Goal: Entertainment & Leisure: Browse casually

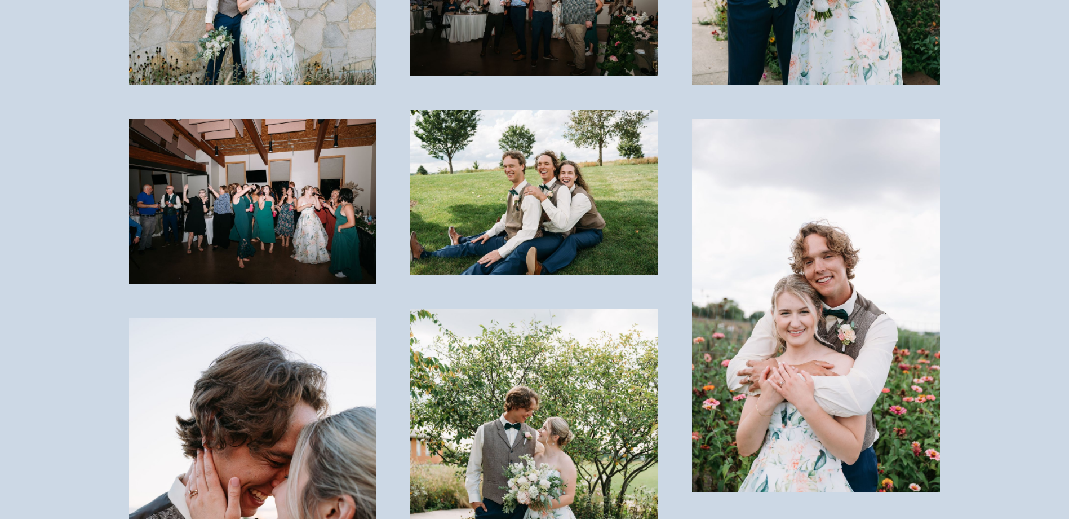
scroll to position [2706, 0]
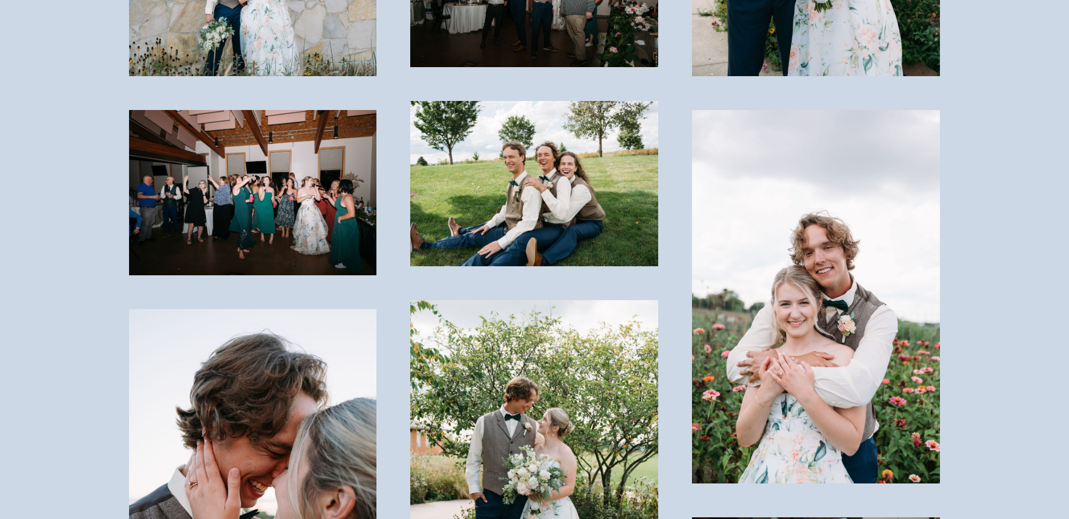
click at [807, 263] on img at bounding box center [816, 296] width 248 height 373
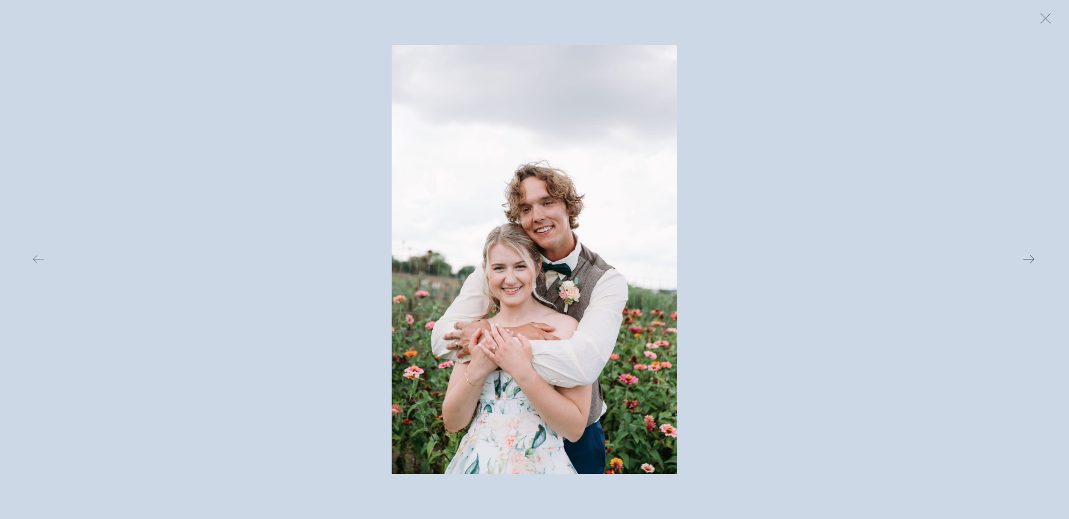
click at [988, 134] on button at bounding box center [863, 259] width 348 height 428
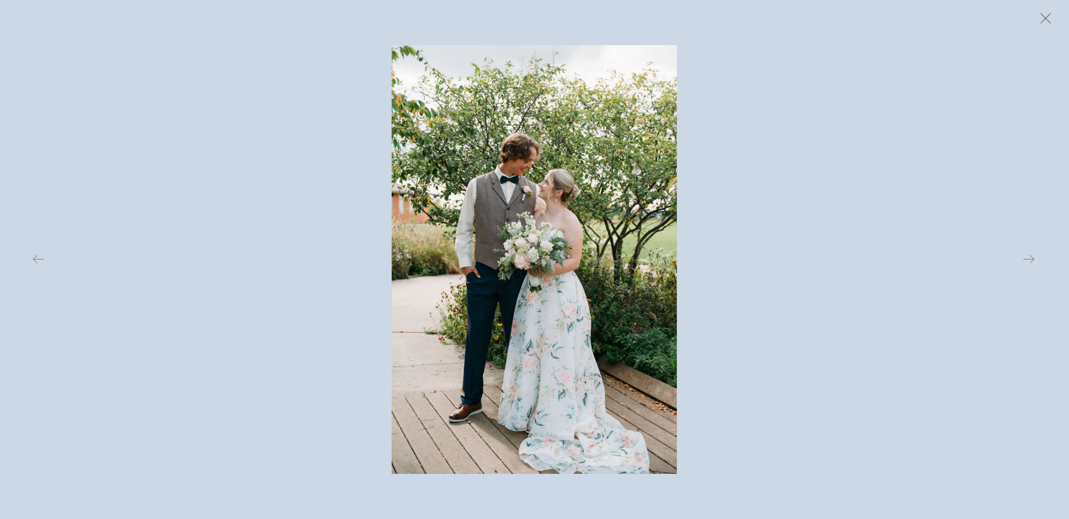
click at [1050, 17] on button at bounding box center [1045, 18] width 25 height 25
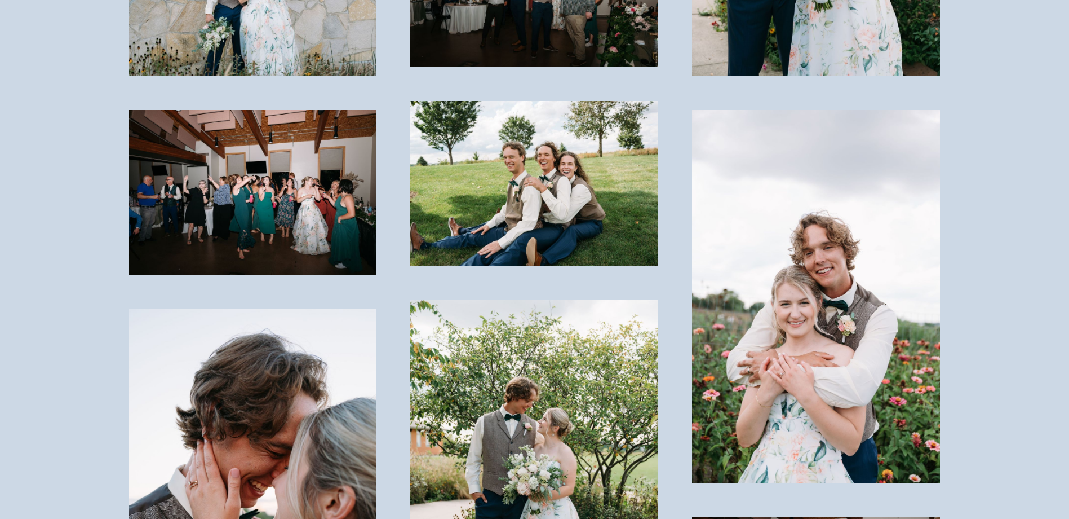
click at [539, 169] on img at bounding box center [534, 183] width 248 height 165
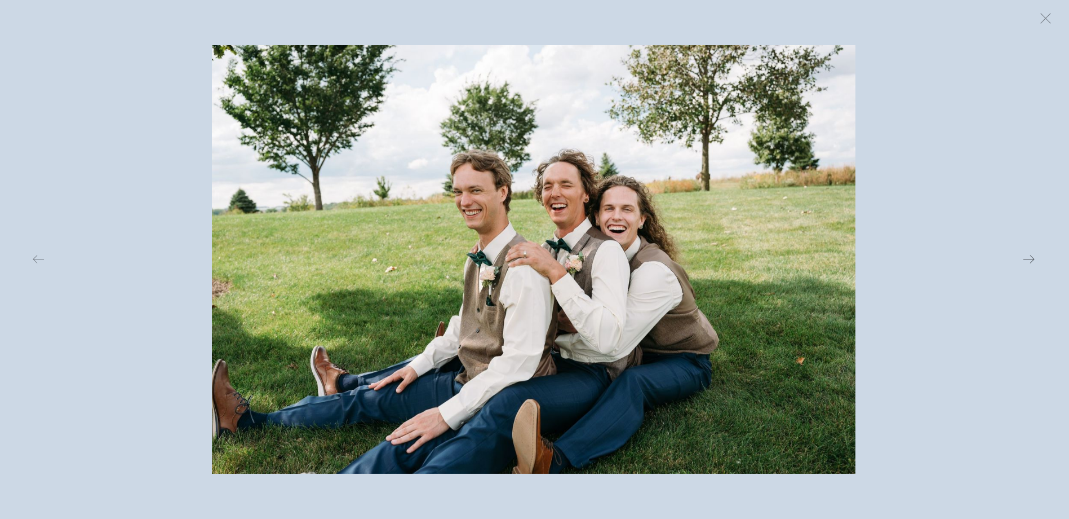
click at [922, 240] on button at bounding box center [863, 259] width 348 height 428
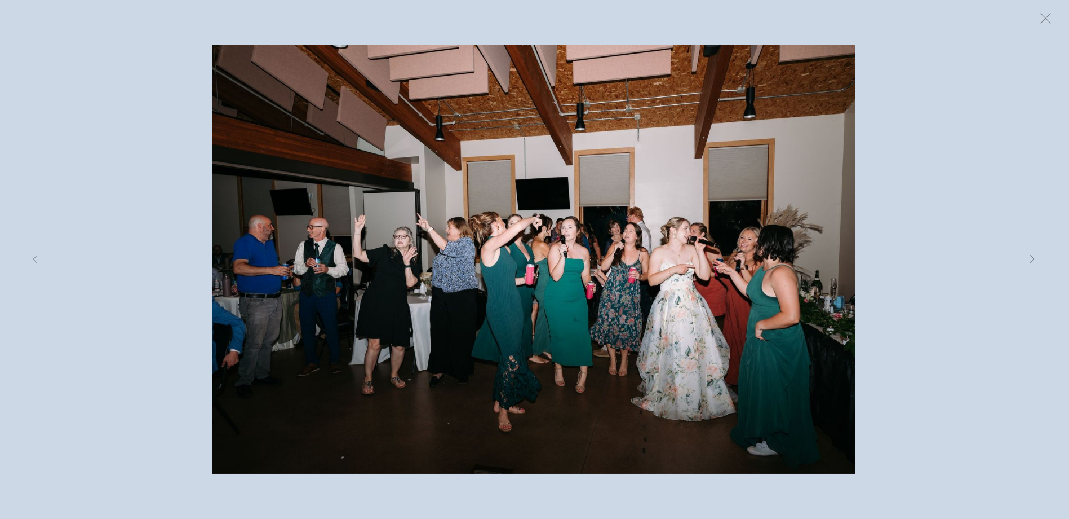
click at [903, 156] on button at bounding box center [863, 259] width 348 height 428
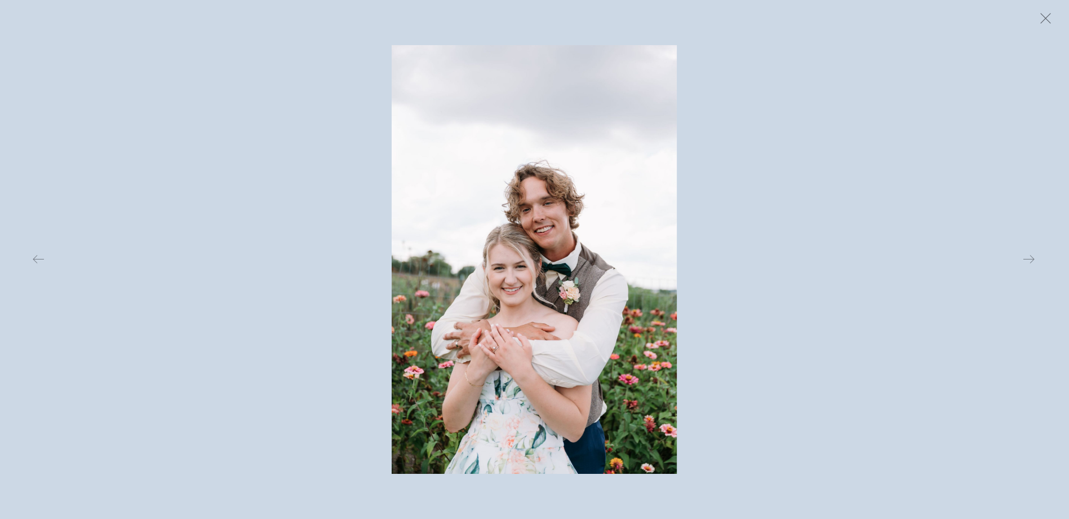
click at [1036, 17] on button at bounding box center [1045, 18] width 25 height 25
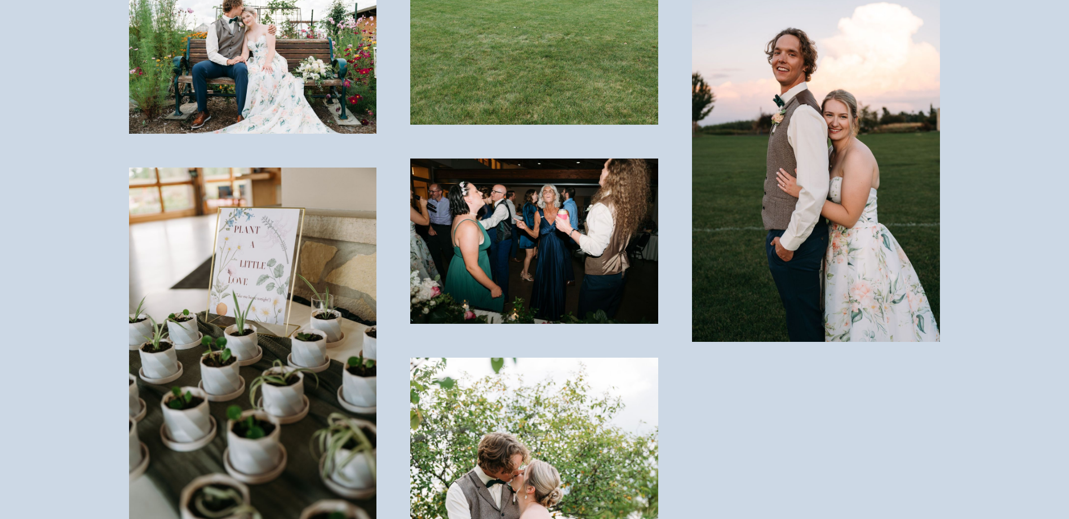
scroll to position [4341, 0]
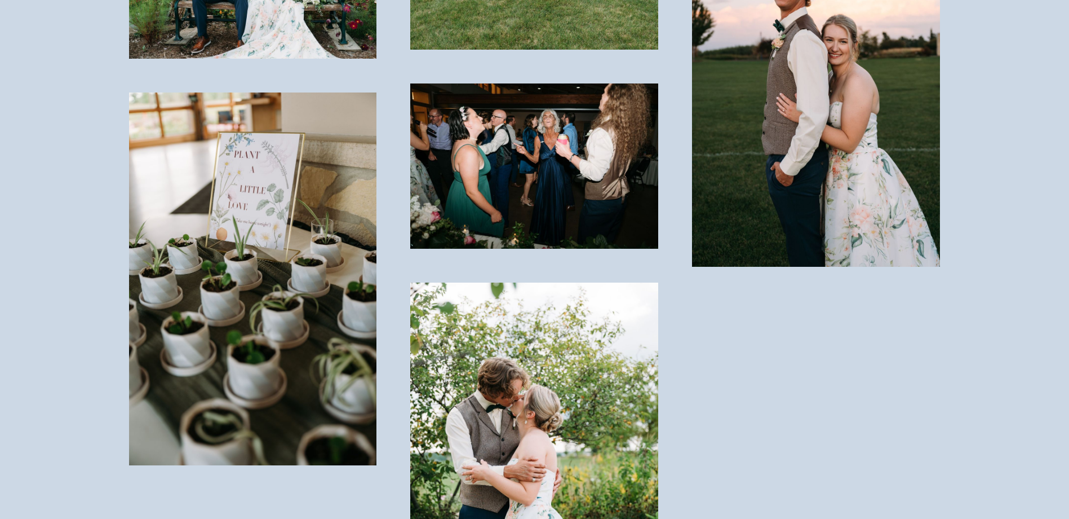
click at [547, 105] on img at bounding box center [534, 165] width 248 height 165
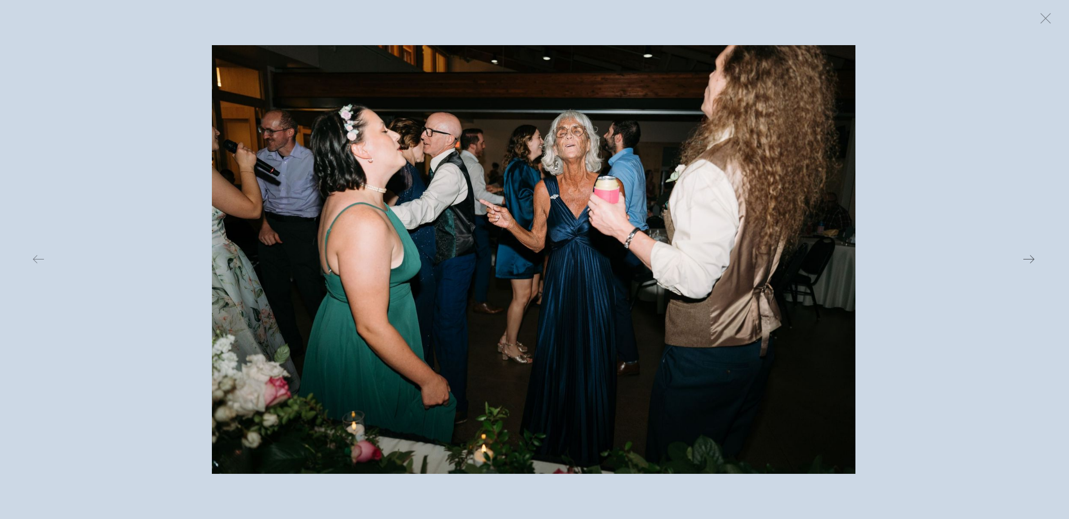
click at [915, 145] on button at bounding box center [863, 259] width 348 height 428
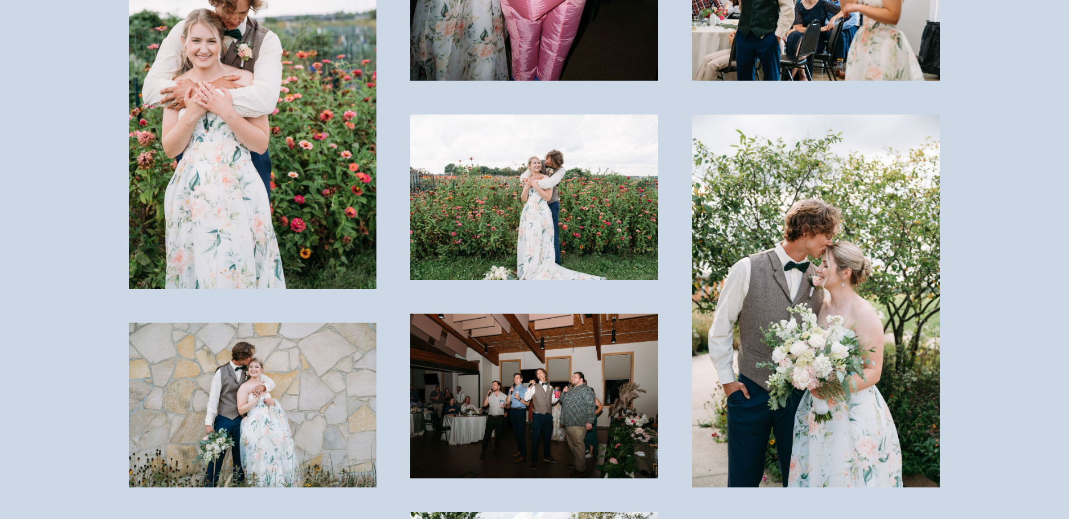
scroll to position [2255, 0]
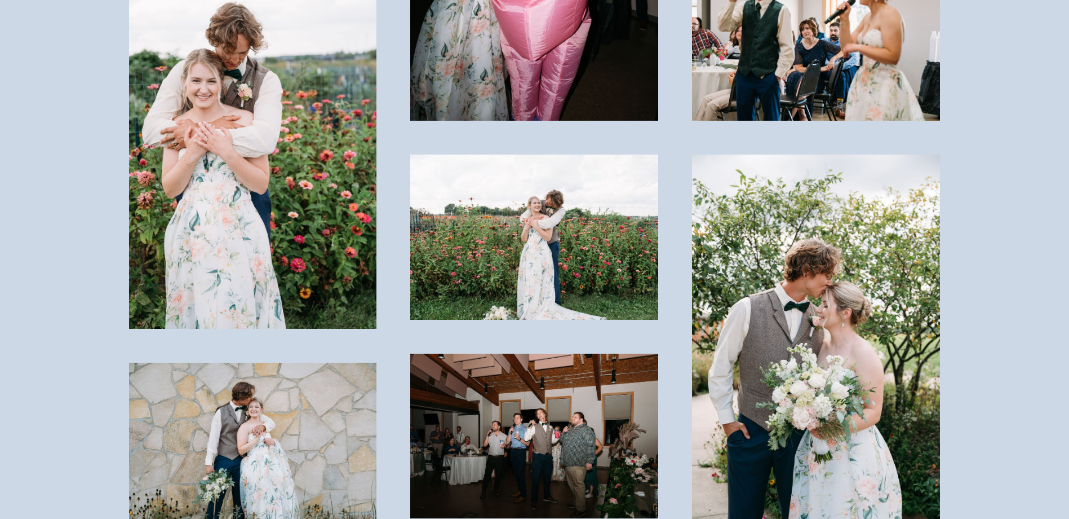
click at [516, 412] on img at bounding box center [534, 435] width 248 height 165
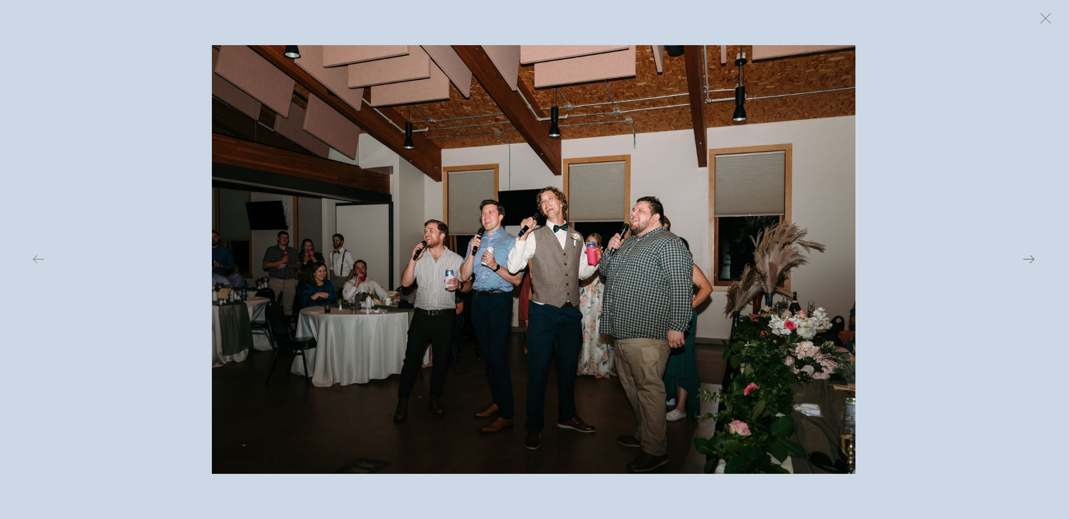
click at [906, 154] on button at bounding box center [863, 259] width 348 height 428
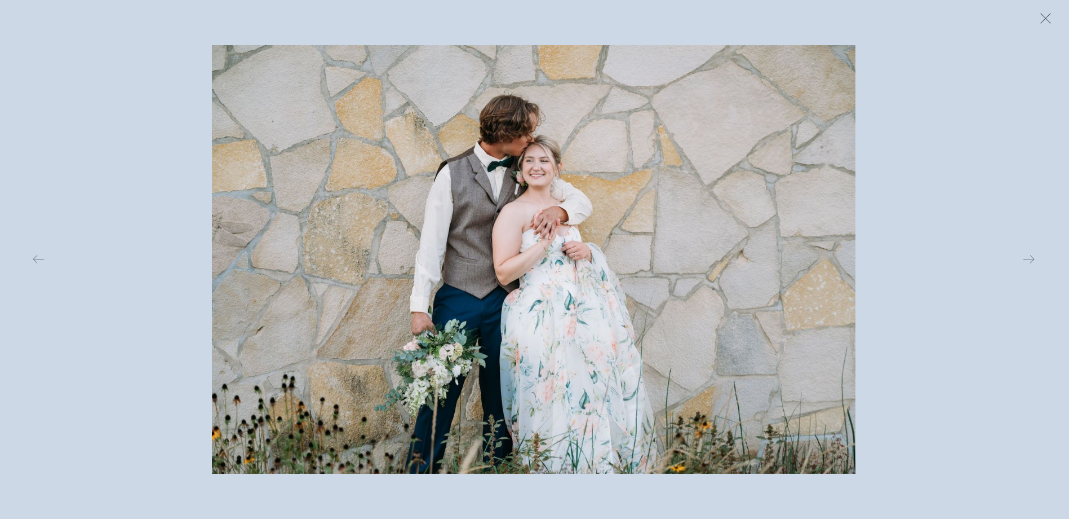
click at [1040, 16] on button at bounding box center [1045, 18] width 25 height 25
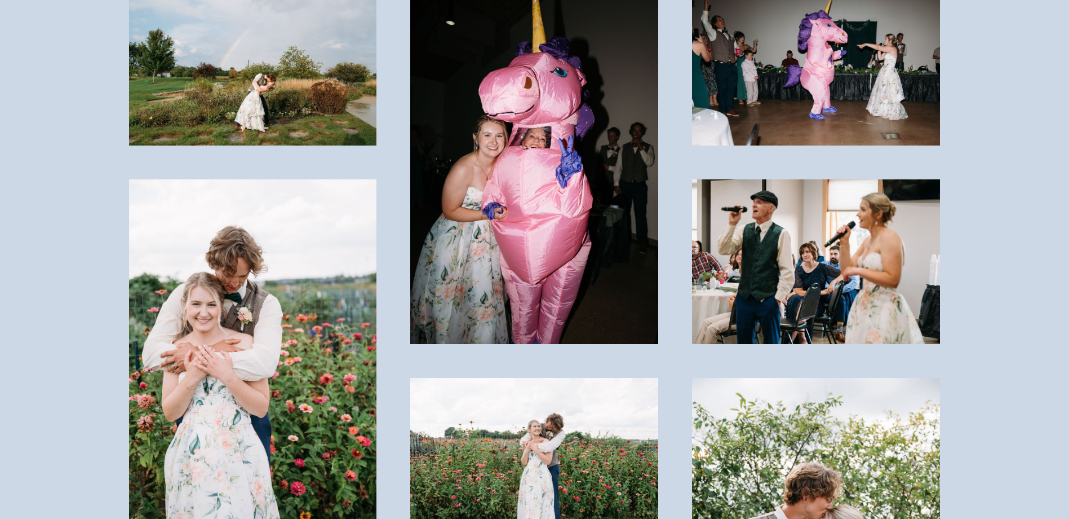
scroll to position [2029, 0]
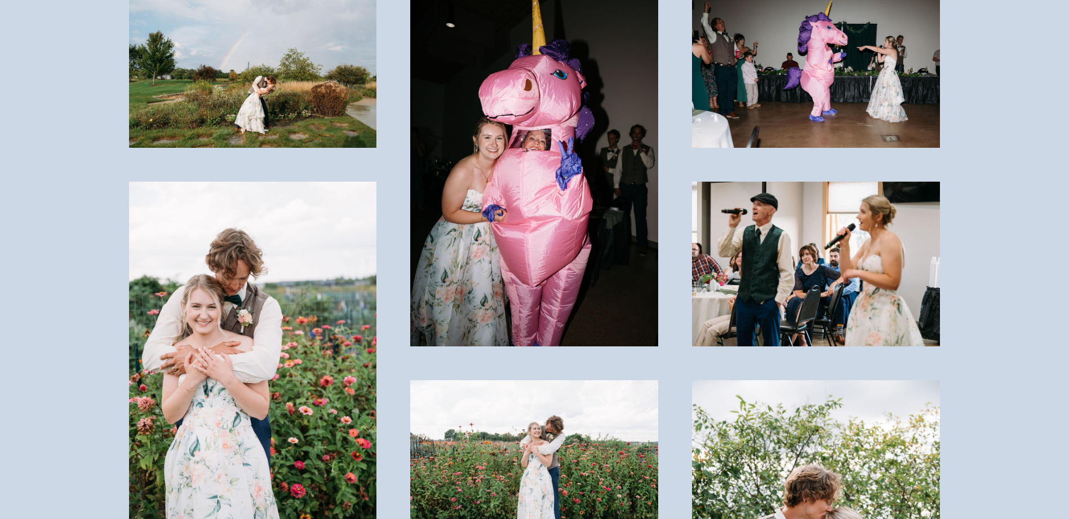
click at [550, 380] on img at bounding box center [534, 462] width 248 height 165
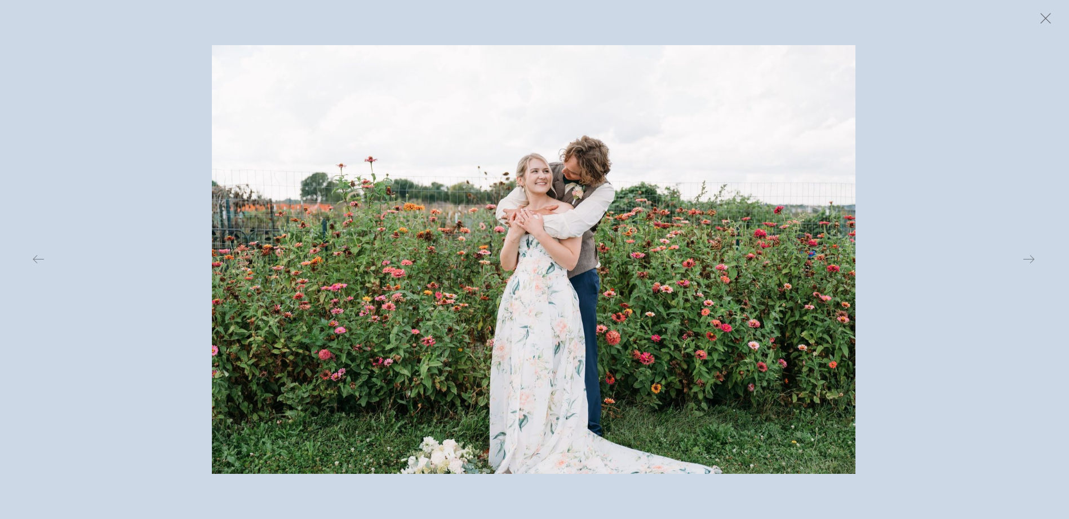
click at [1042, 16] on button at bounding box center [1045, 18] width 25 height 25
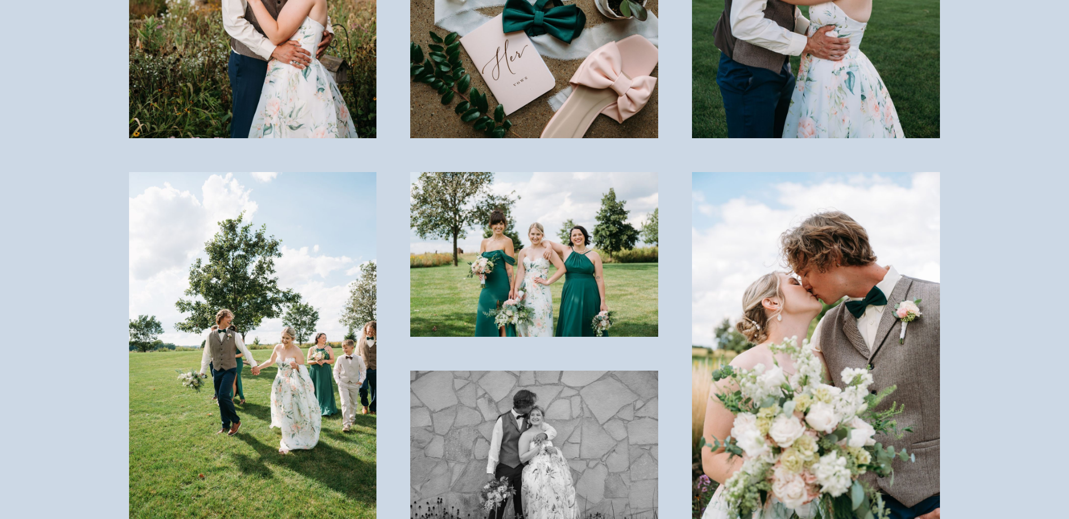
scroll to position [1409, 0]
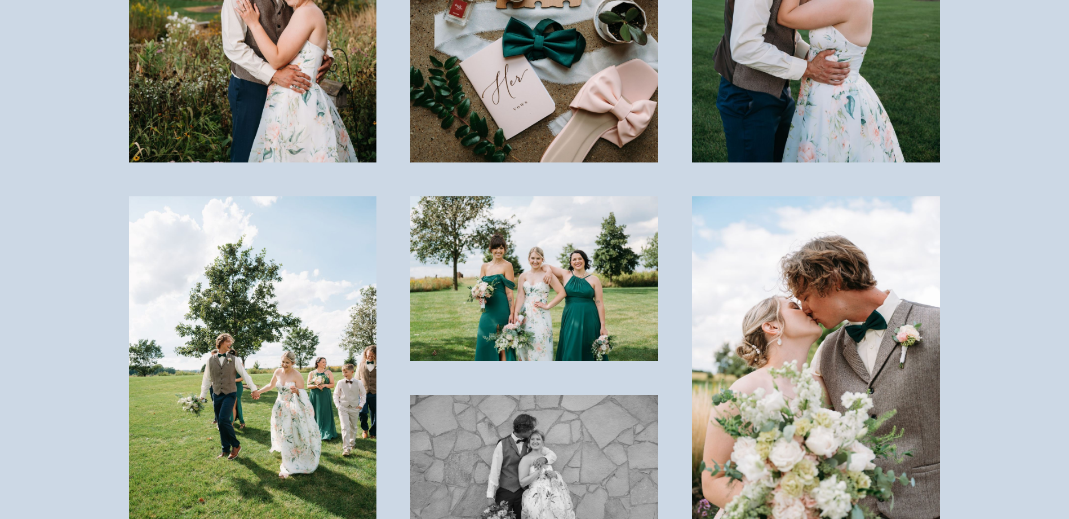
click at [293, 297] on img at bounding box center [253, 382] width 248 height 373
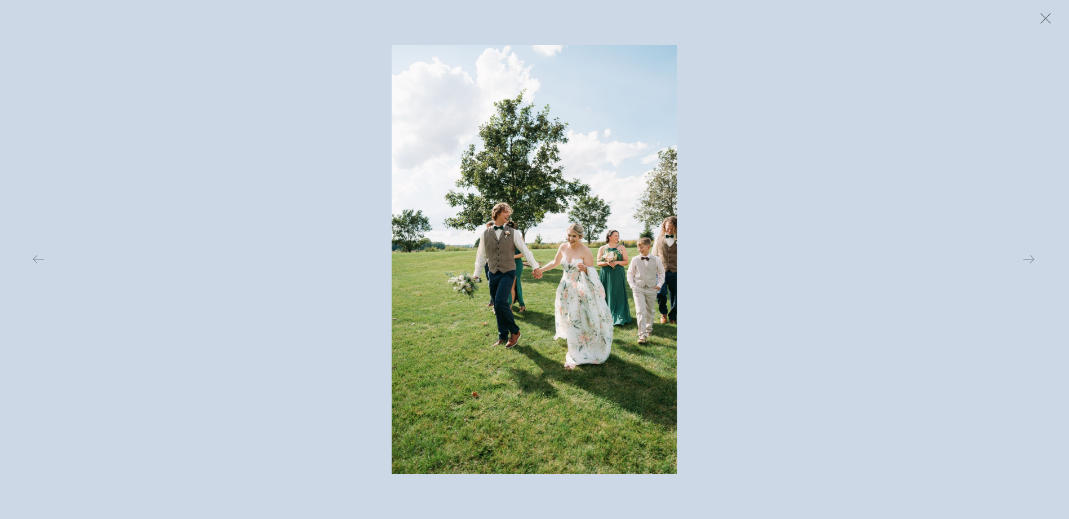
click at [1046, 15] on button at bounding box center [1045, 18] width 25 height 25
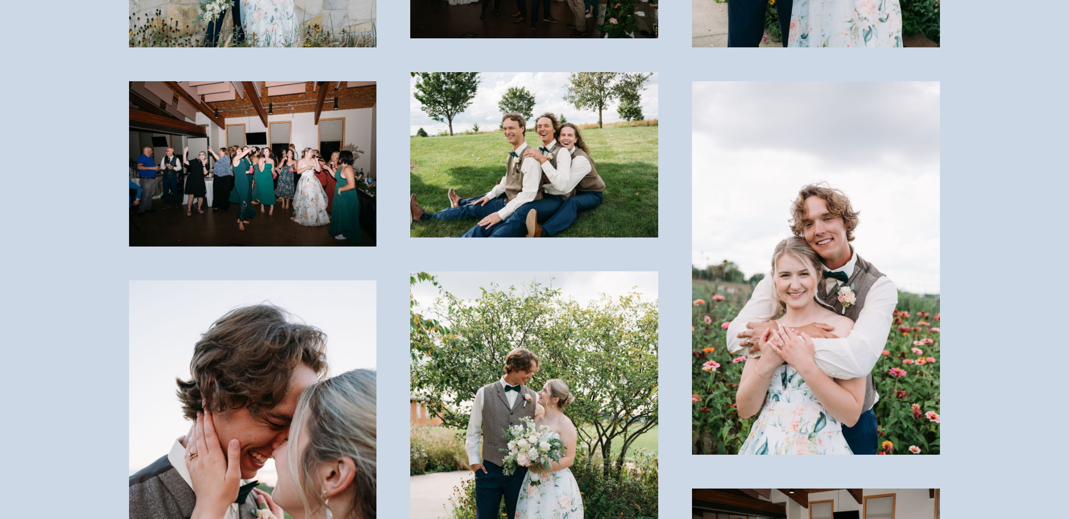
scroll to position [2762, 0]
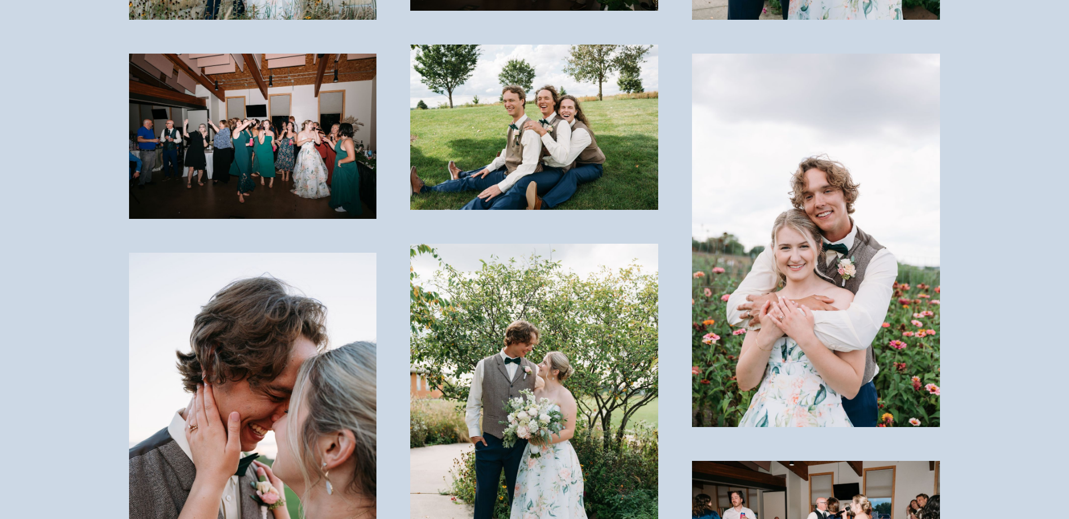
click at [282, 142] on img at bounding box center [253, 136] width 248 height 165
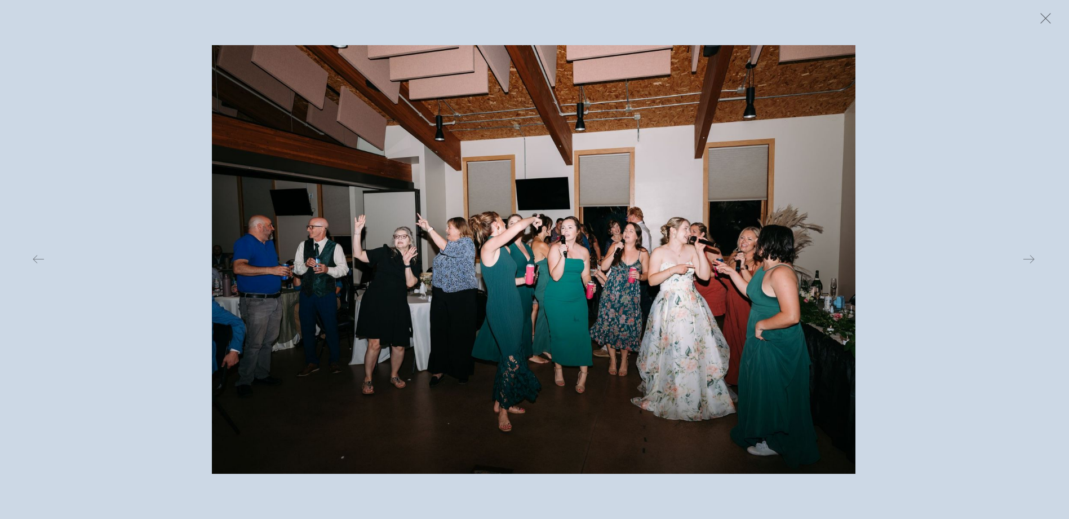
click at [1042, 15] on button at bounding box center [1045, 18] width 25 height 25
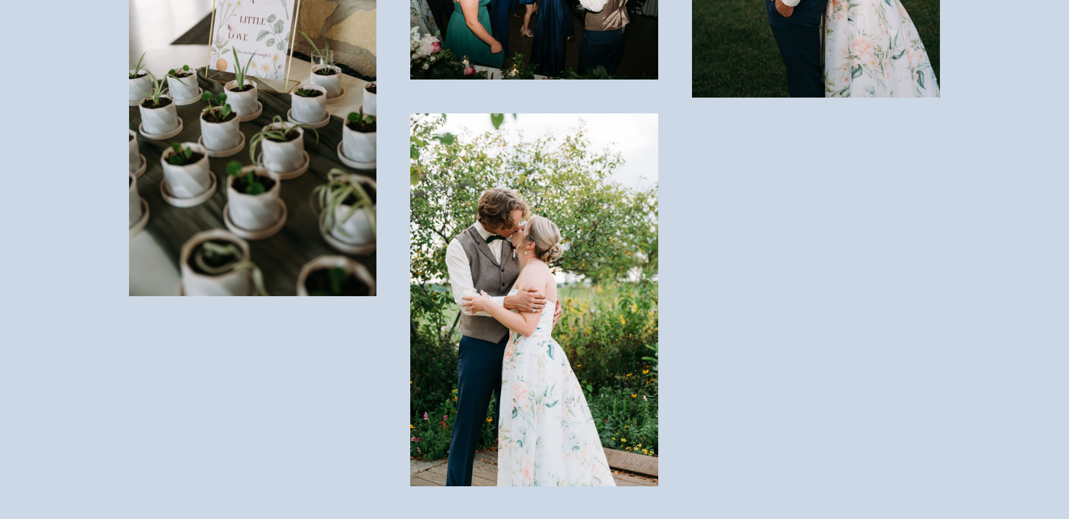
scroll to position [4059, 0]
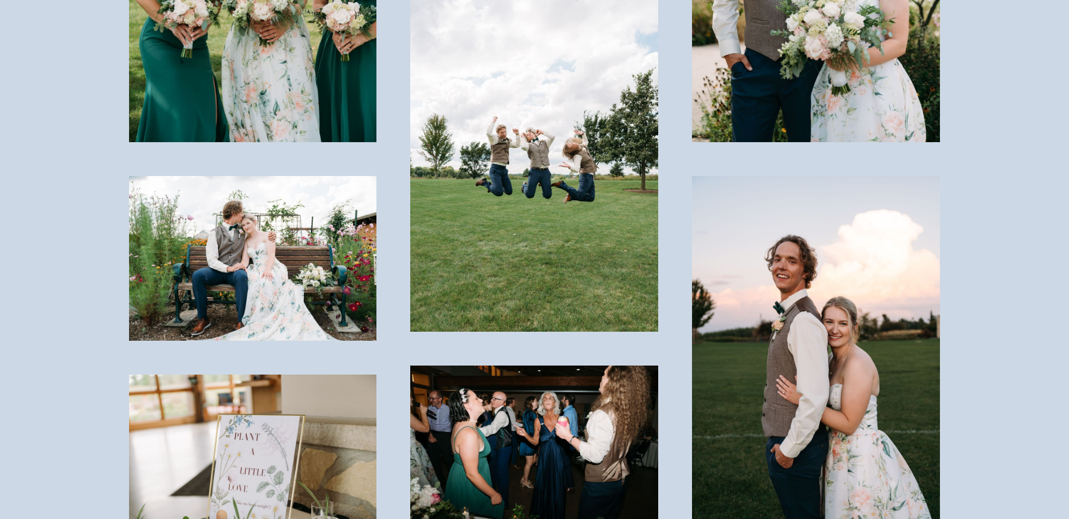
click at [793, 280] on img at bounding box center [816, 362] width 248 height 373
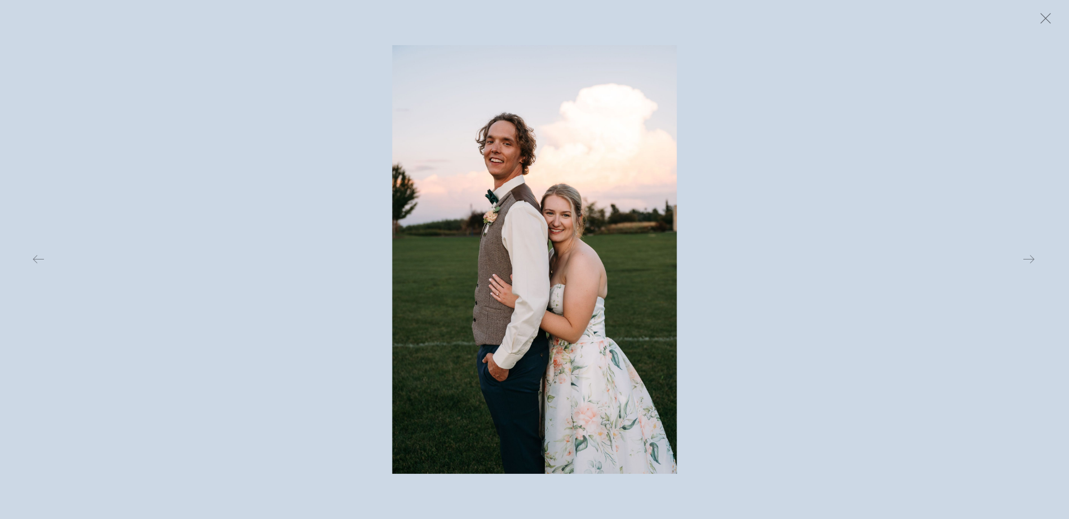
click at [1050, 20] on button at bounding box center [1045, 18] width 25 height 25
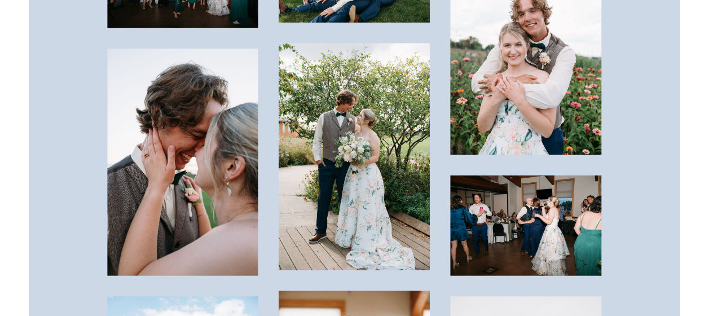
scroll to position [3157, 0]
